Goal: Transaction & Acquisition: Subscribe to service/newsletter

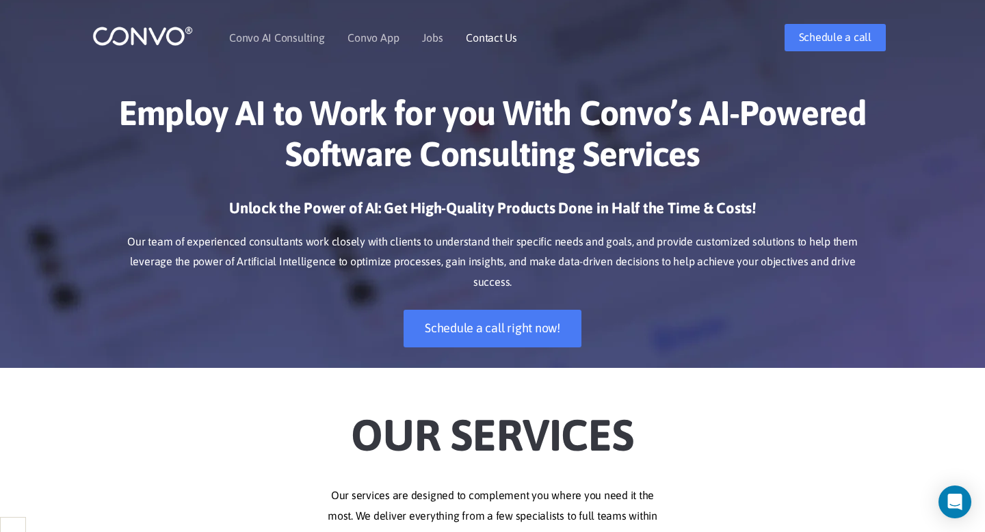
scroll to position [24678, 0]
click at [499, 38] on link "Contact Us" at bounding box center [491, 37] width 51 height 11
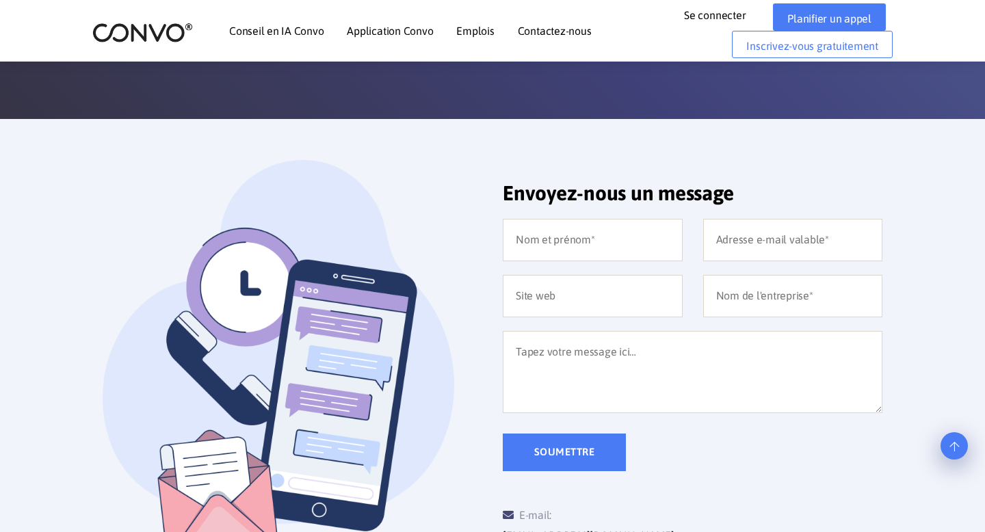
click at [469, 36] on font "Emplois" at bounding box center [475, 31] width 38 height 12
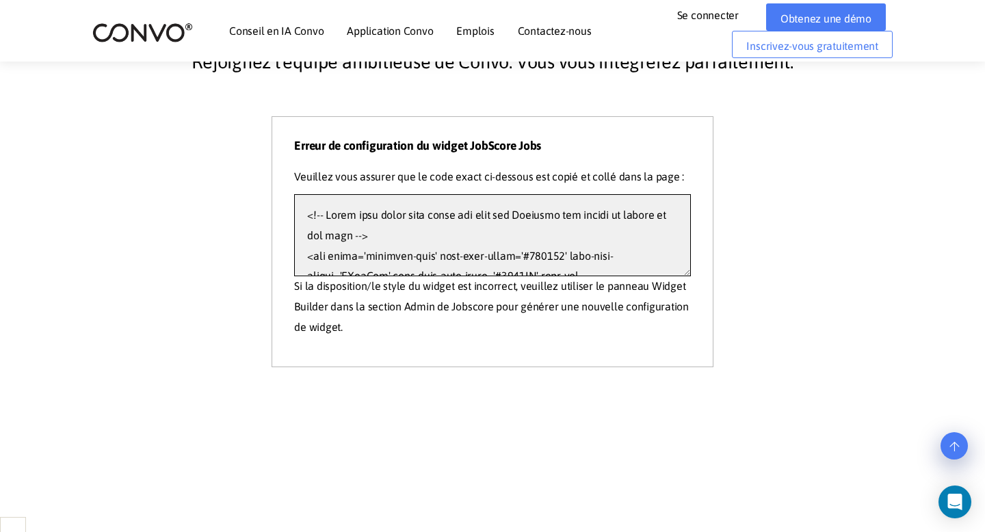
drag, startPoint x: 369, startPoint y: 256, endPoint x: 368, endPoint y: 143, distance: 112.9
click at [368, 143] on div "Erreur de configuration du widget JobScore Jobs Veuillez vous assurer que le co…" at bounding box center [492, 238] width 396 height 198
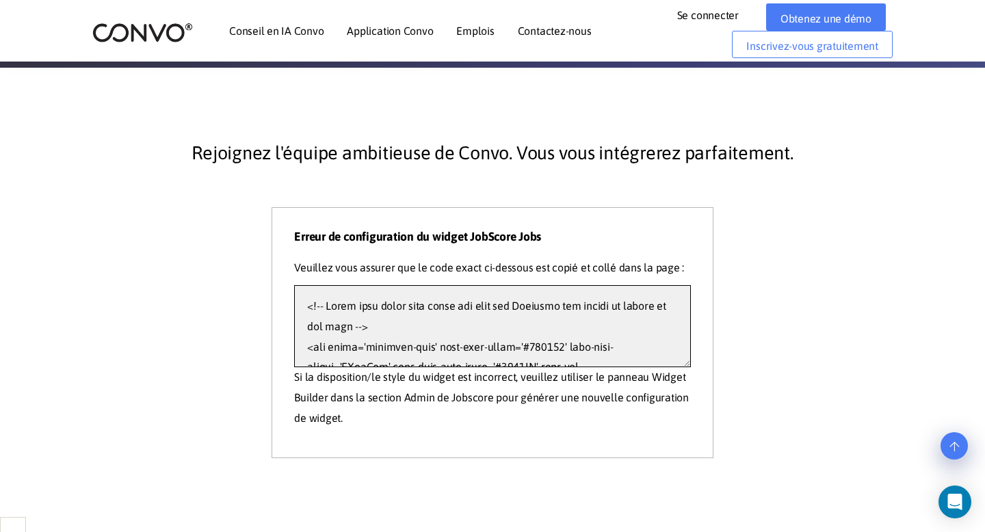
scroll to position [277, 0]
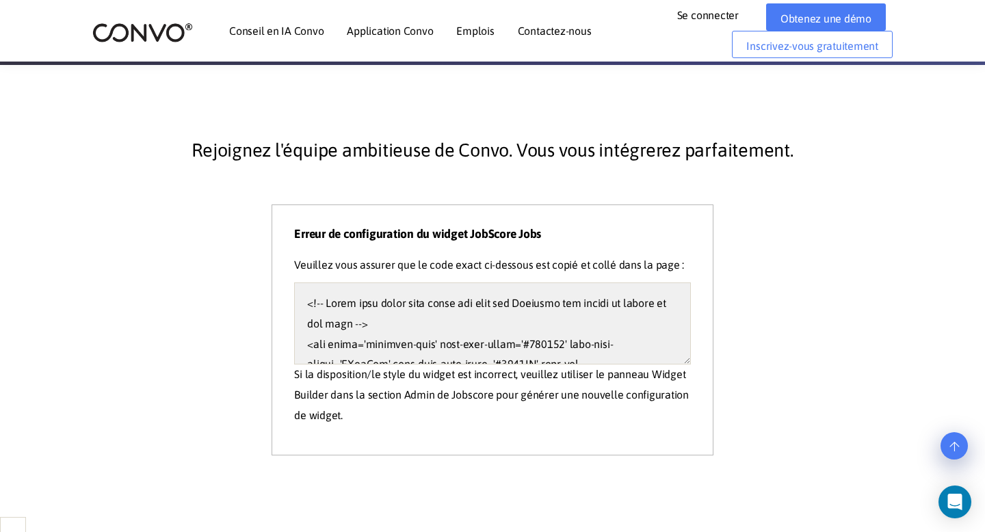
click at [767, 194] on div "Rejoignez l'équipe ambitieuse de Convo. Vous vous intégrerez parfaitement." at bounding box center [492, 168] width 739 height 71
click at [686, 361] on textarea at bounding box center [492, 324] width 396 height 82
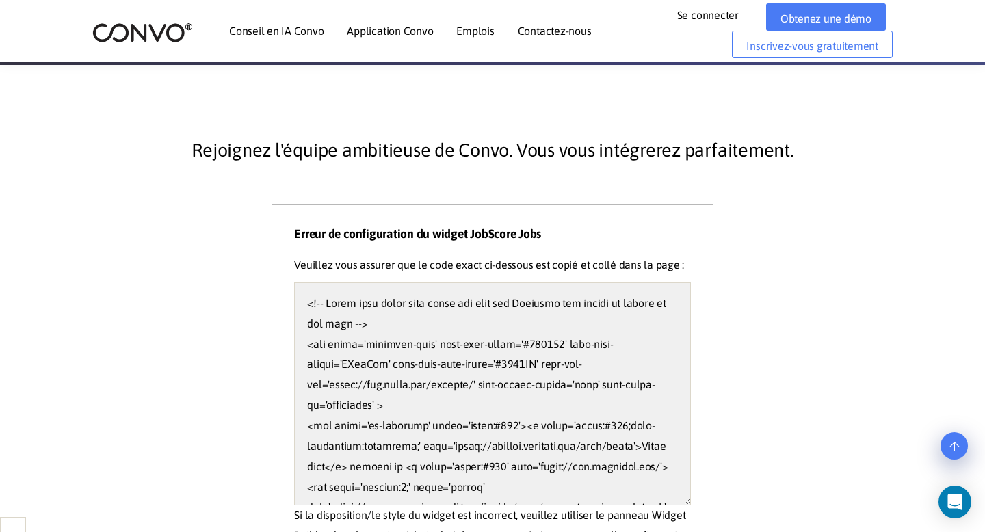
drag, startPoint x: 686, startPoint y: 361, endPoint x: 664, endPoint y: 506, distance: 147.5
click at [664, 506] on textarea at bounding box center [492, 394] width 396 height 223
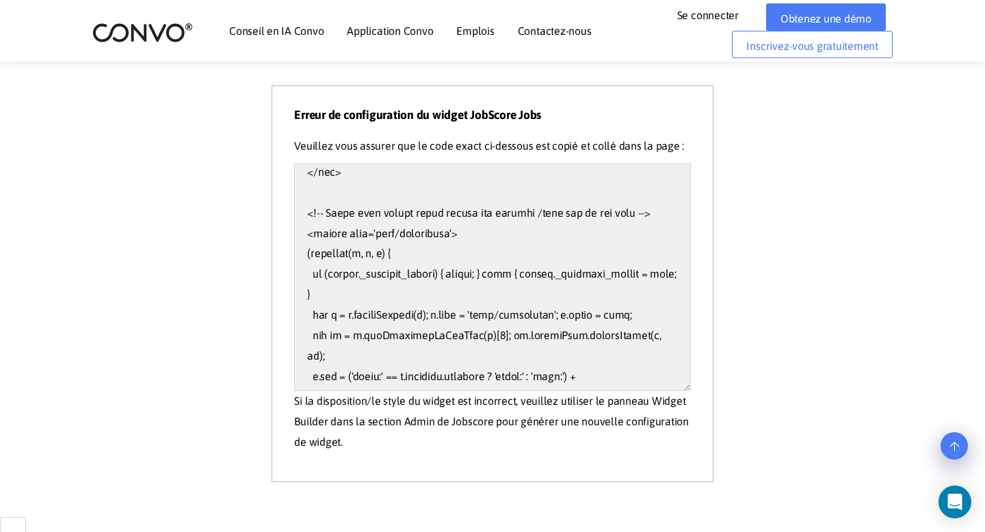
scroll to position [304, 0]
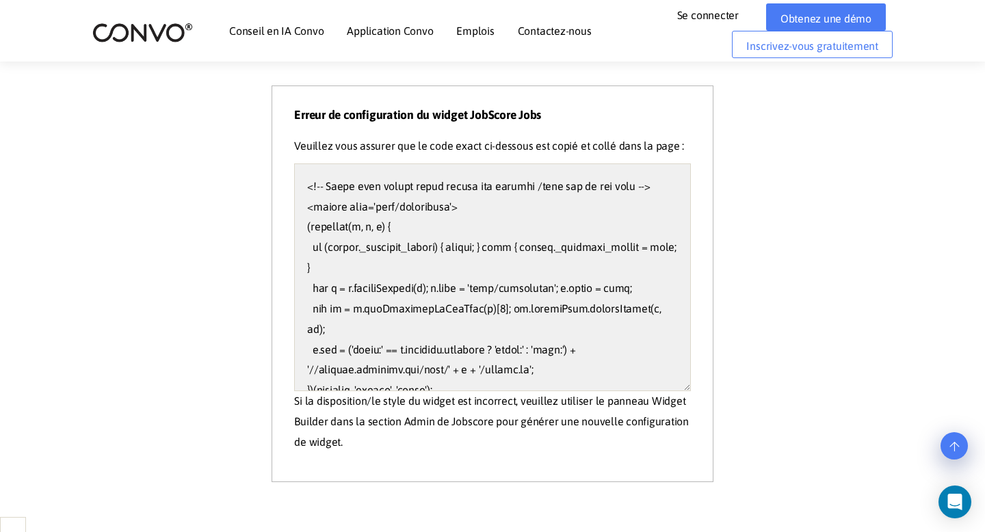
click at [137, 27] on img at bounding box center [142, 32] width 101 height 21
click at [164, 36] on img at bounding box center [142, 32] width 101 height 21
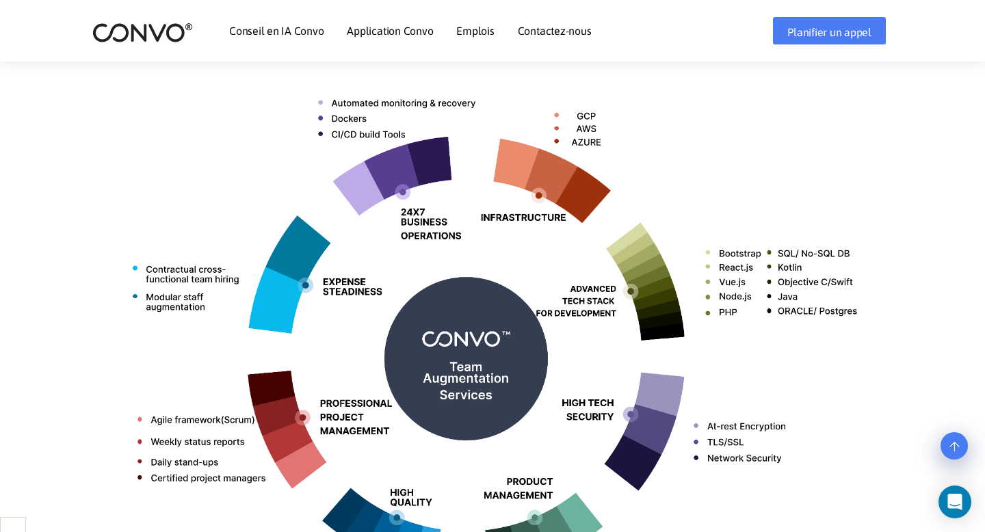
scroll to position [555, 0]
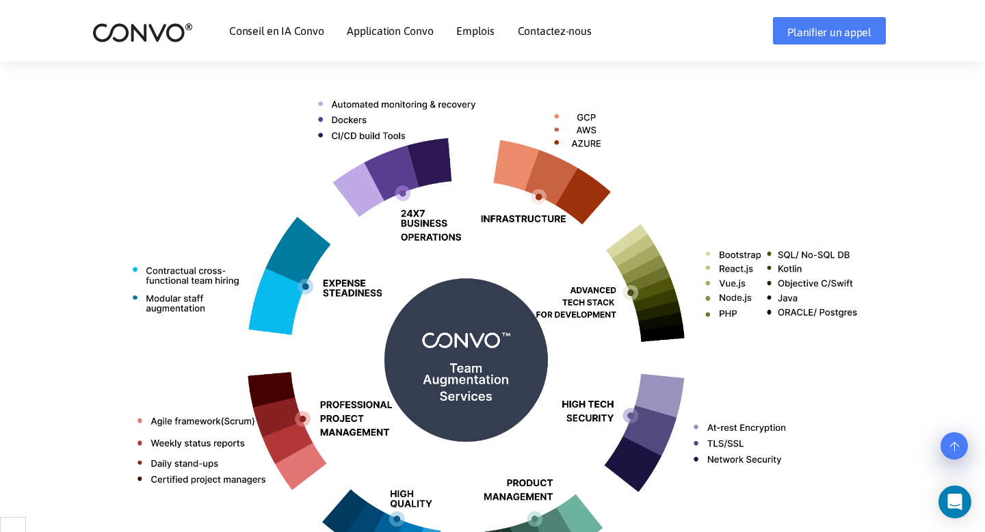
click at [458, 36] on font "Emplois" at bounding box center [475, 31] width 38 height 12
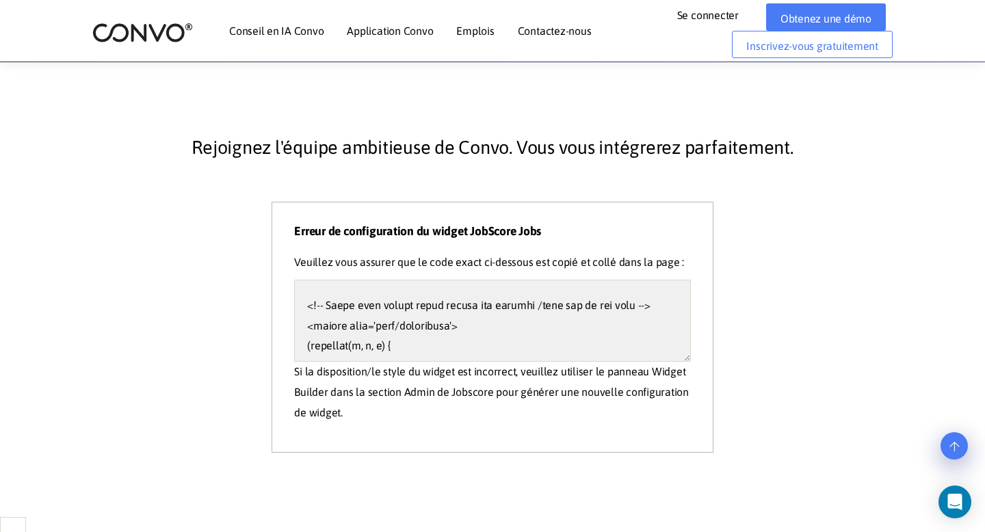
scroll to position [289, 0]
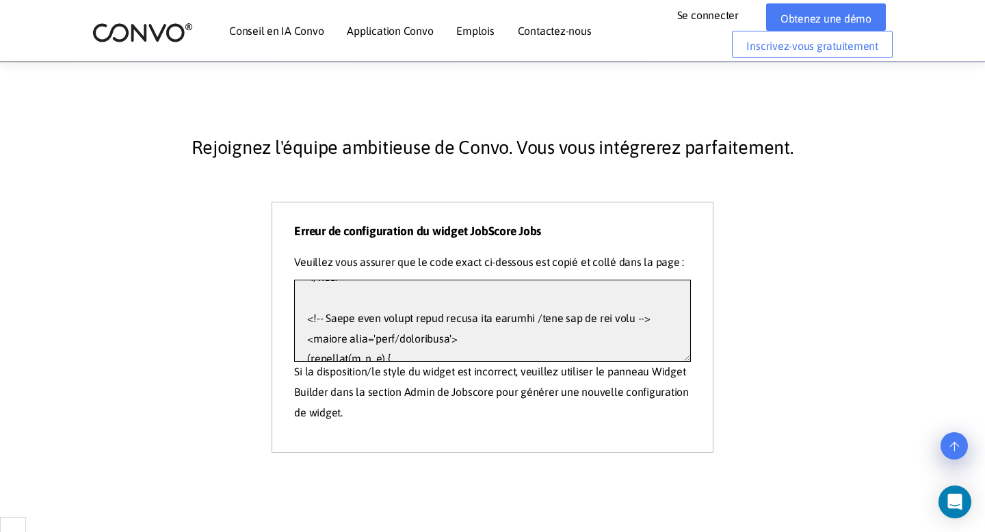
click at [482, 317] on textarea at bounding box center [492, 321] width 396 height 82
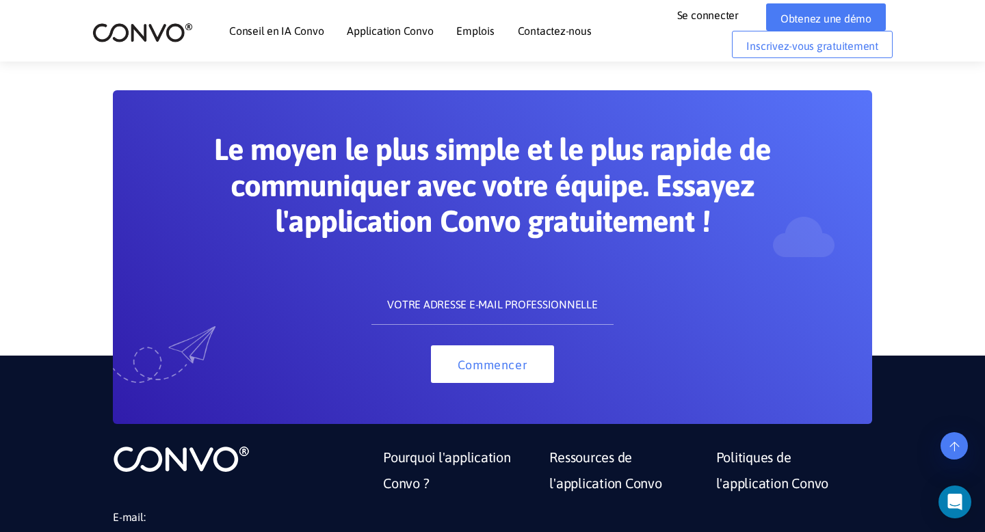
scroll to position [828, 0]
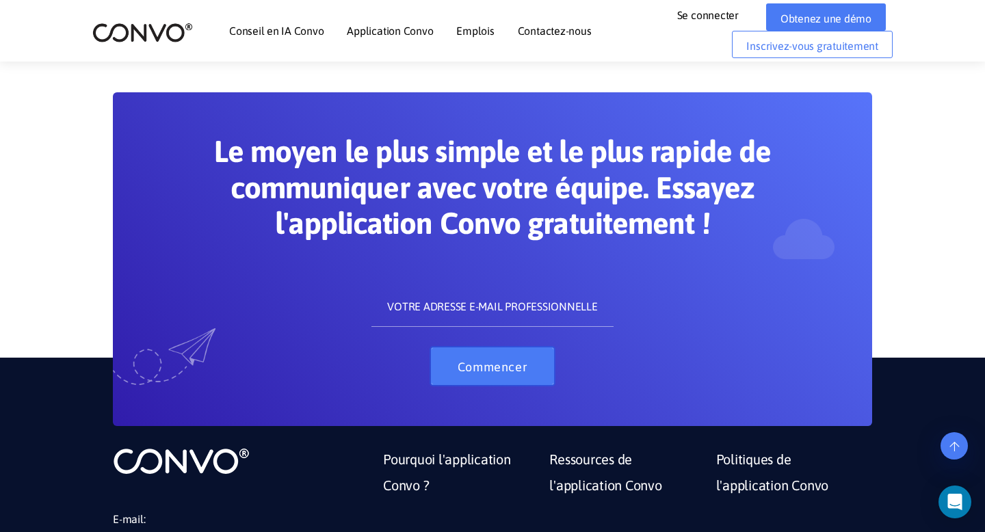
click at [463, 365] on font "Commencer" at bounding box center [493, 367] width 70 height 14
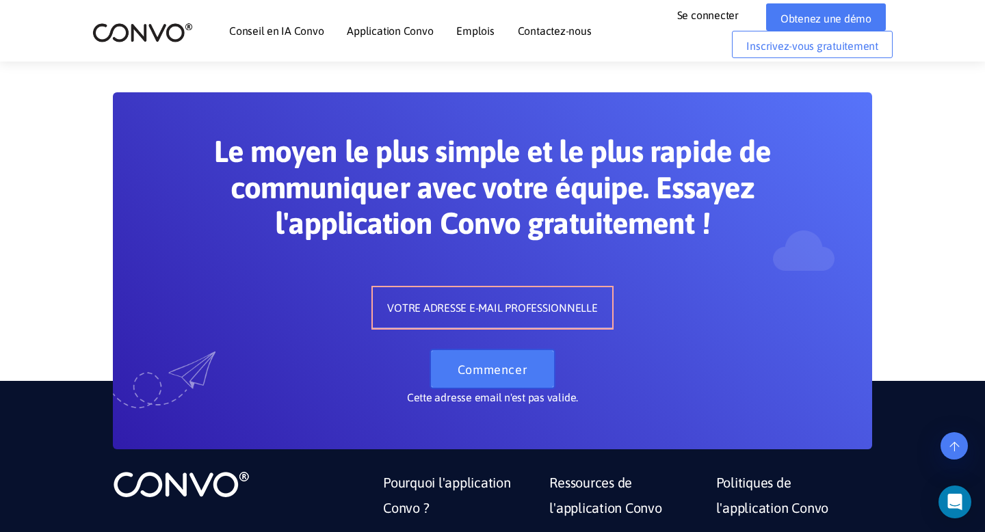
click at [486, 365] on font "Commencer" at bounding box center [493, 370] width 70 height 14
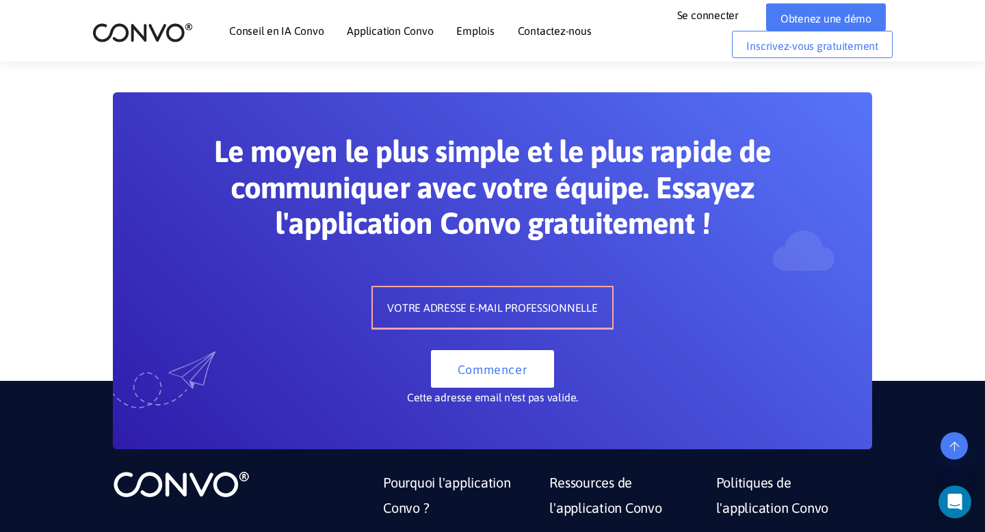
click at [472, 312] on input "text" at bounding box center [492, 307] width 239 height 41
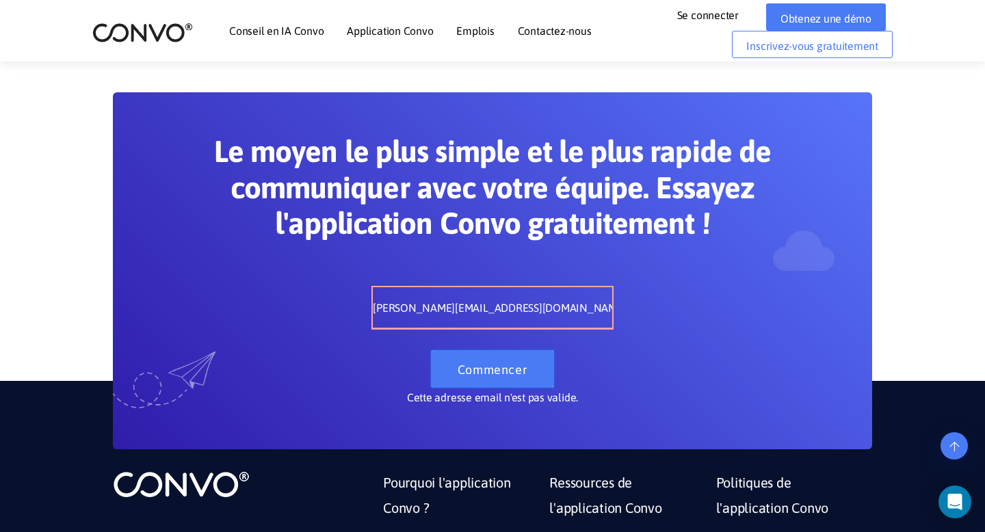
click at [486, 368] on font "Commencer" at bounding box center [493, 370] width 70 height 14
click at [500, 365] on font "Commencer" at bounding box center [493, 370] width 70 height 14
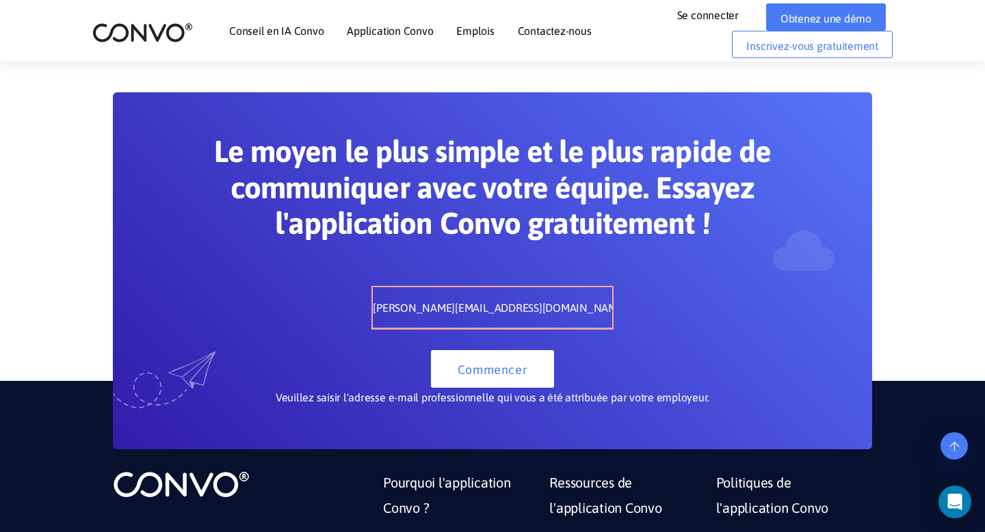
drag, startPoint x: 497, startPoint y: 311, endPoint x: 406, endPoint y: 311, distance: 91.0
click at [406, 311] on input "emilie.caverne@outlook.fr" at bounding box center [492, 307] width 239 height 41
drag, startPoint x: 567, startPoint y: 314, endPoint x: 397, endPoint y: 311, distance: 170.4
click at [397, 312] on input "emilie.caverne@outlook.fr" at bounding box center [492, 307] width 239 height 41
type input "[EMAIL_ADDRESS][DOMAIN_NAME]"
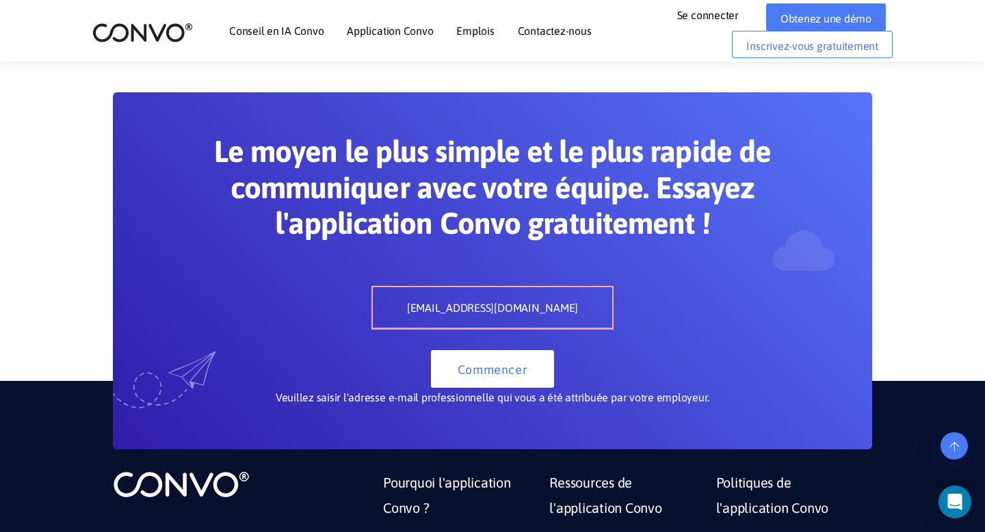
click at [515, 388] on div "Veuillez saisir l'adresse e-mail professionnelle qui vous a été attribuée par v…" at bounding box center [492, 398] width 629 height 21
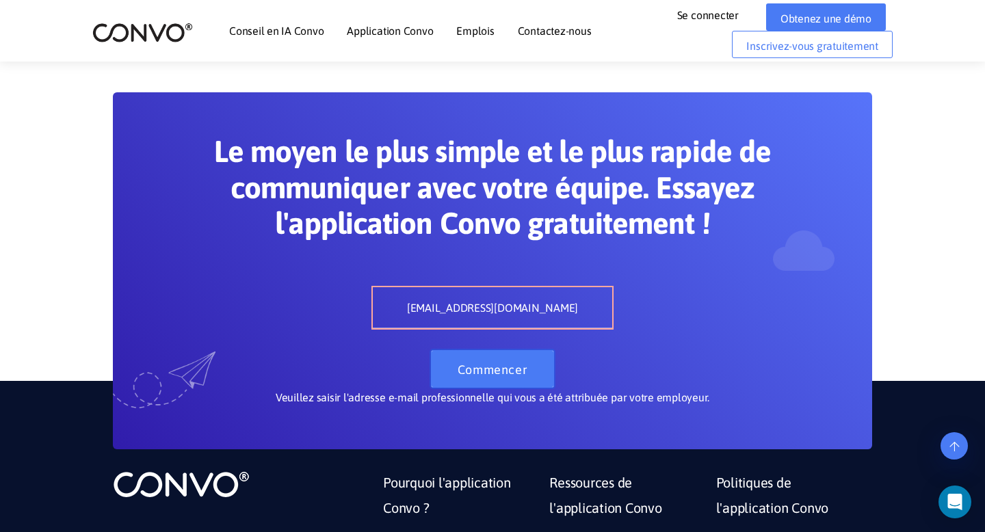
click at [492, 367] on font "Commencer" at bounding box center [493, 370] width 70 height 14
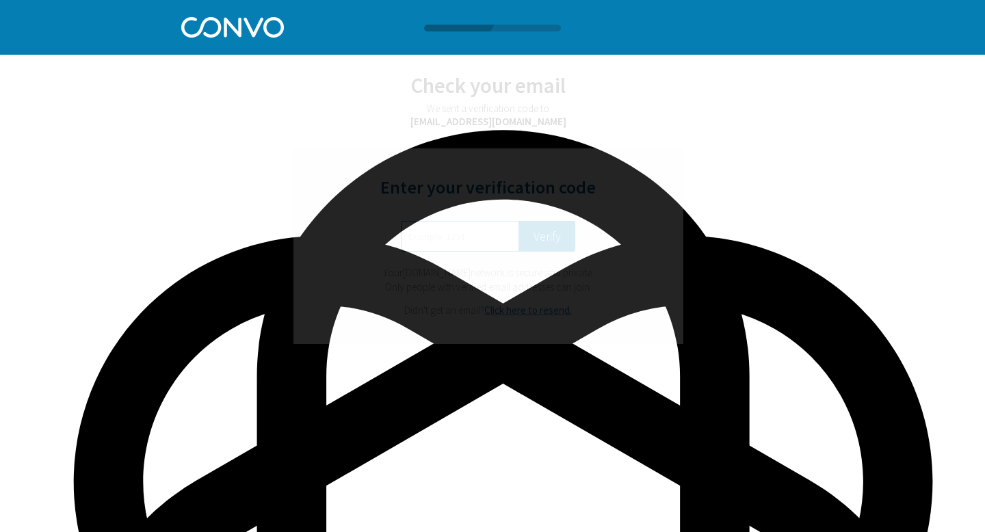
scroll to position [24661, 0]
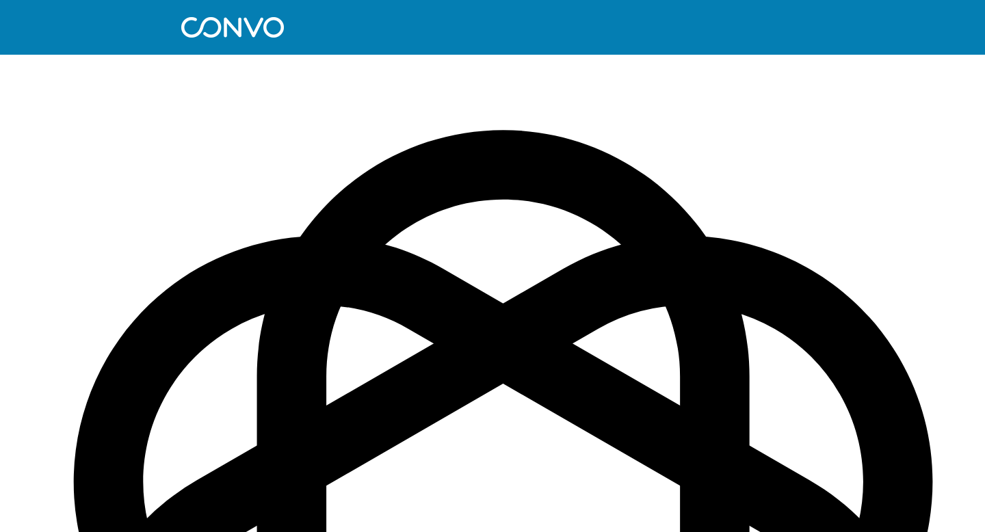
scroll to position [24661, 0]
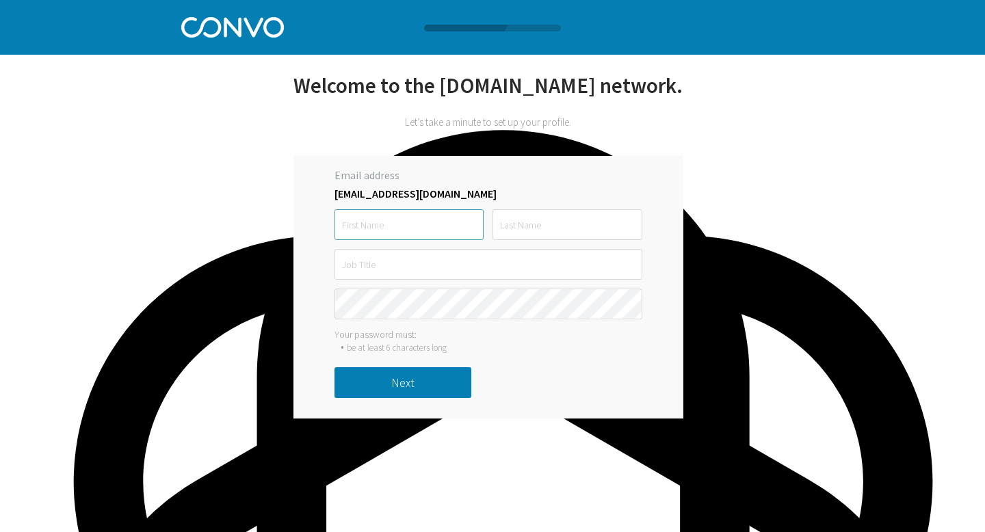
click at [402, 233] on input "text" at bounding box center [409, 224] width 149 height 31
type input "Emilie"
type input "Caverne"
click at [394, 280] on input "text" at bounding box center [489, 264] width 308 height 31
type input "Développeuse web"
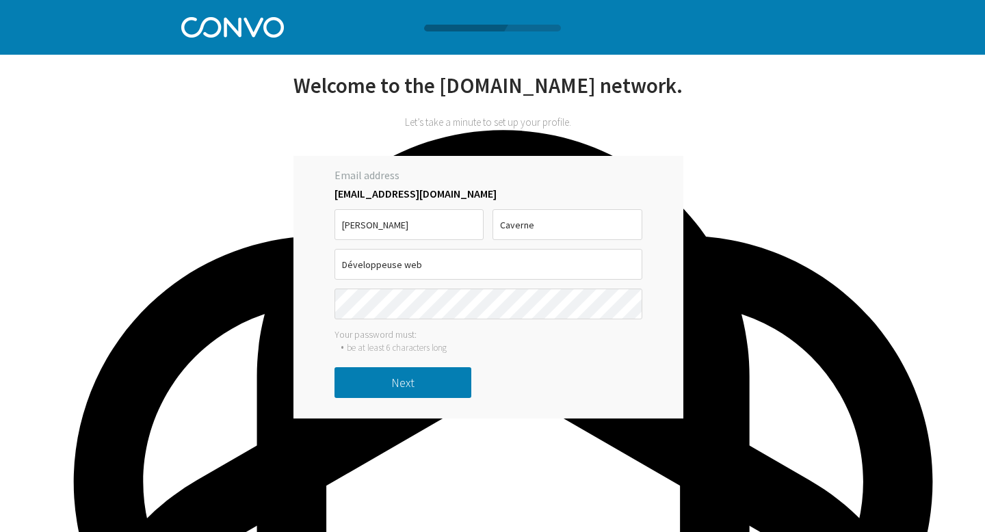
click at [382, 398] on button "Next" at bounding box center [403, 382] width 137 height 31
